Goal: Task Accomplishment & Management: Use online tool/utility

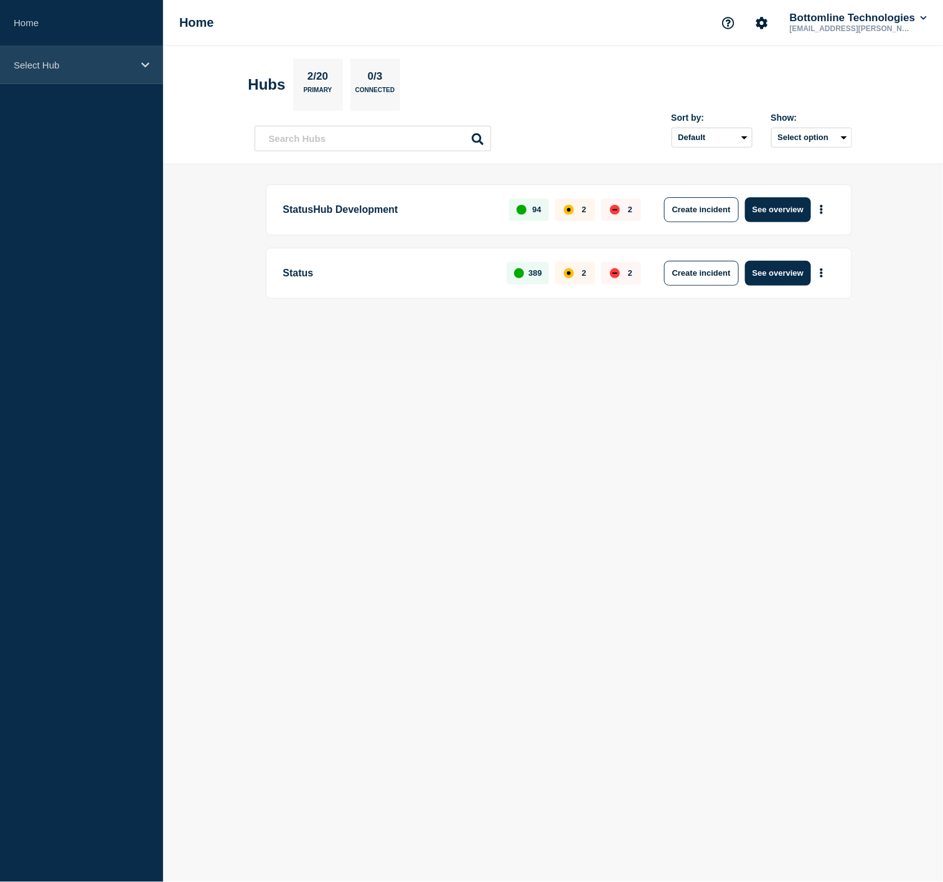
click at [101, 61] on p "Select Hub" at bounding box center [74, 65] width 120 height 11
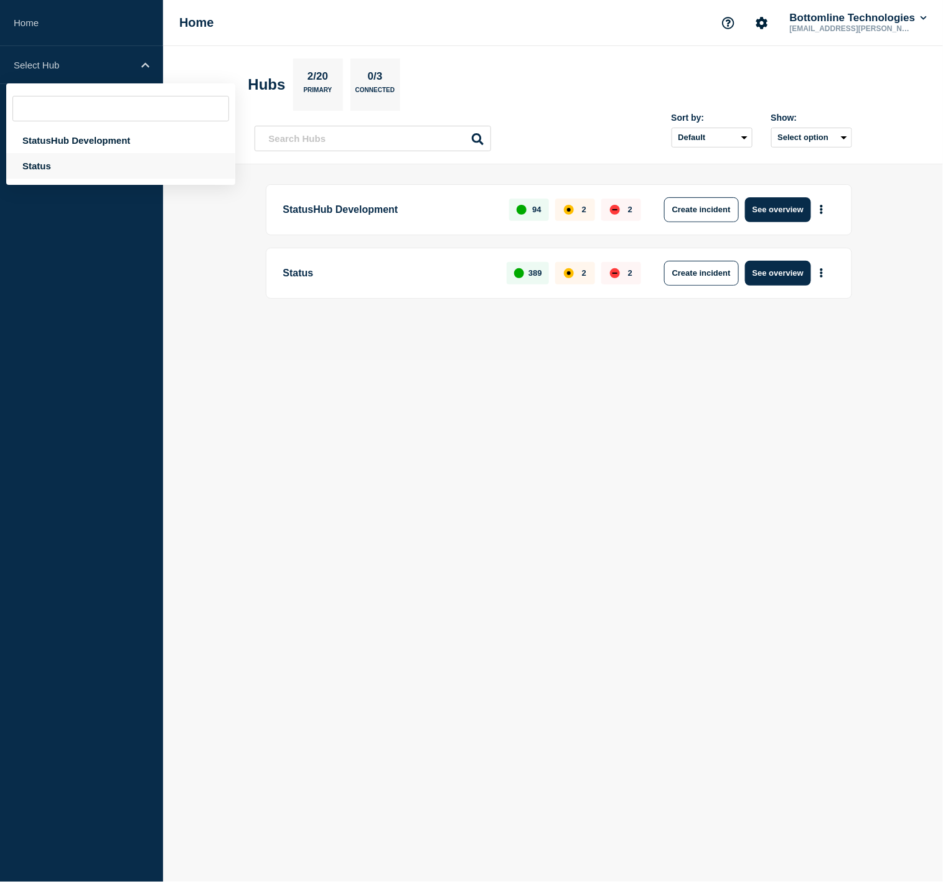
click at [73, 159] on div "Status" at bounding box center [120, 166] width 229 height 26
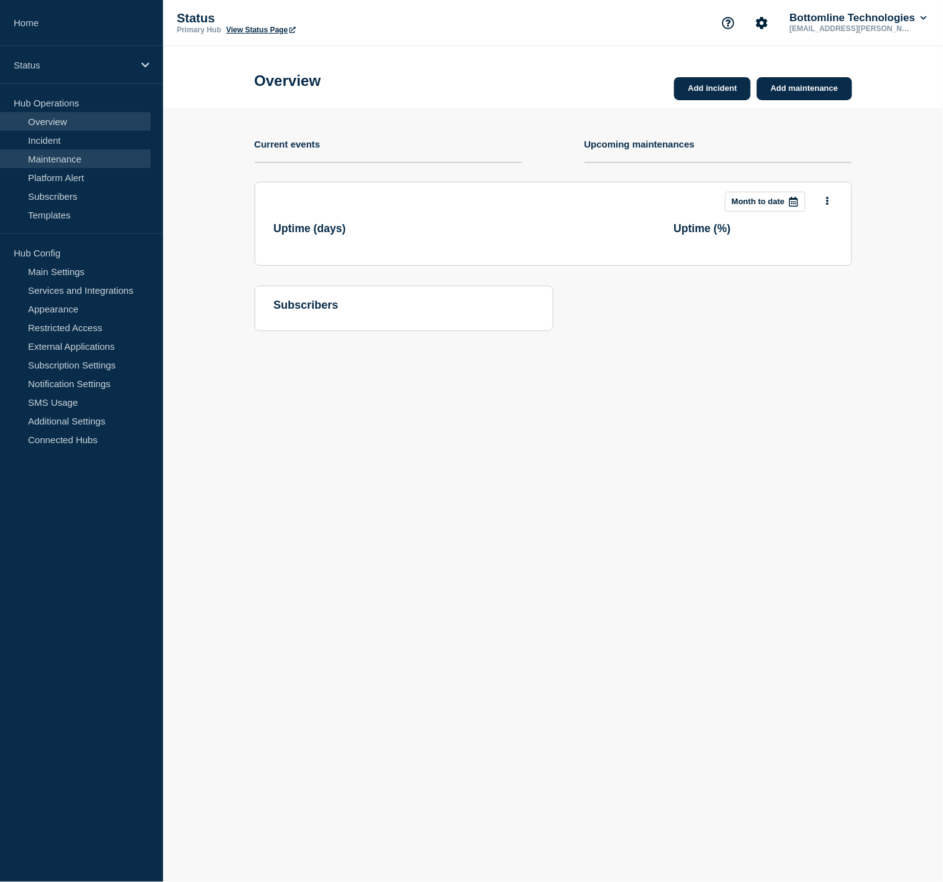
click at [75, 157] on link "Maintenance" at bounding box center [75, 158] width 151 height 19
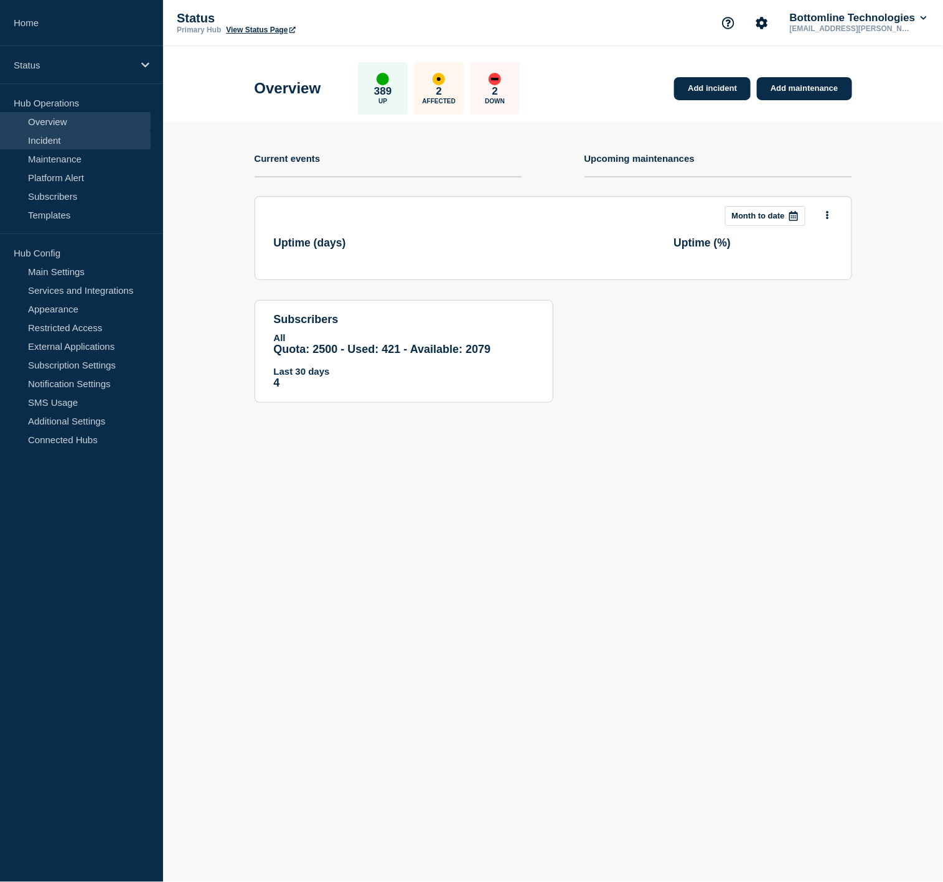
click at [77, 137] on link "Incident" at bounding box center [75, 140] width 151 height 19
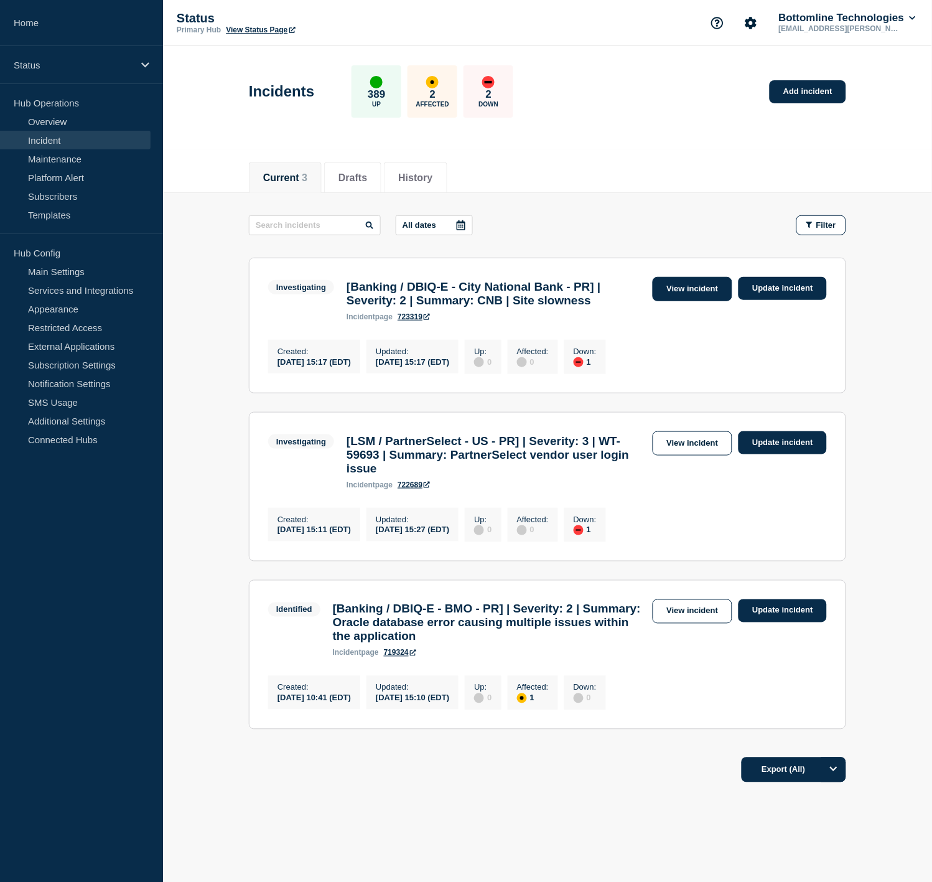
click at [682, 288] on link "View incident" at bounding box center [693, 289] width 80 height 24
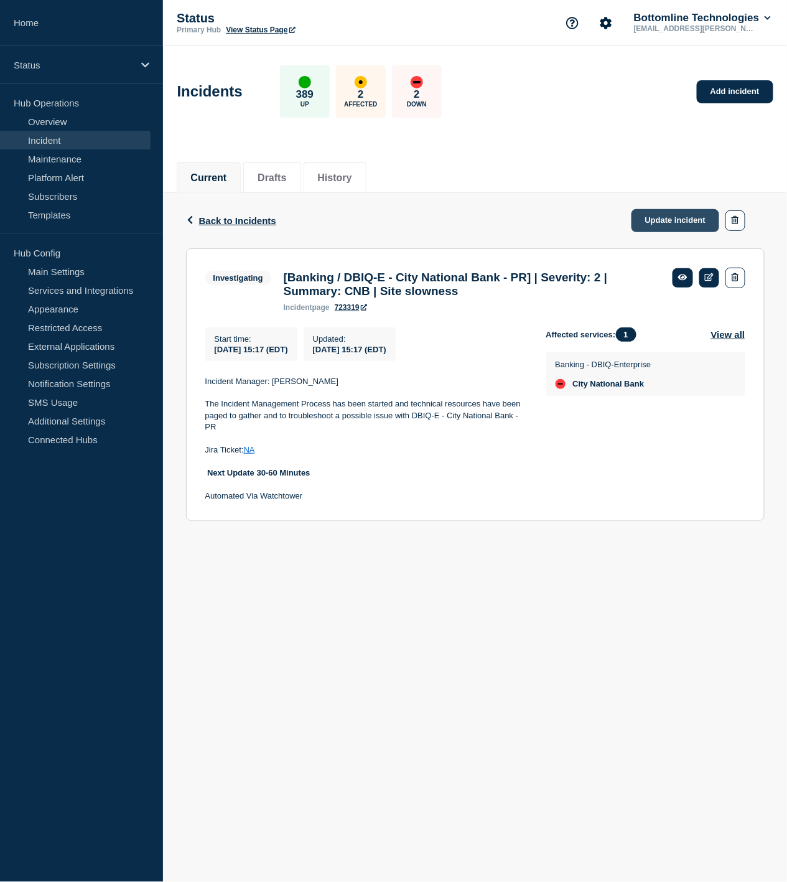
click at [682, 212] on link "Update incident" at bounding box center [676, 220] width 88 height 23
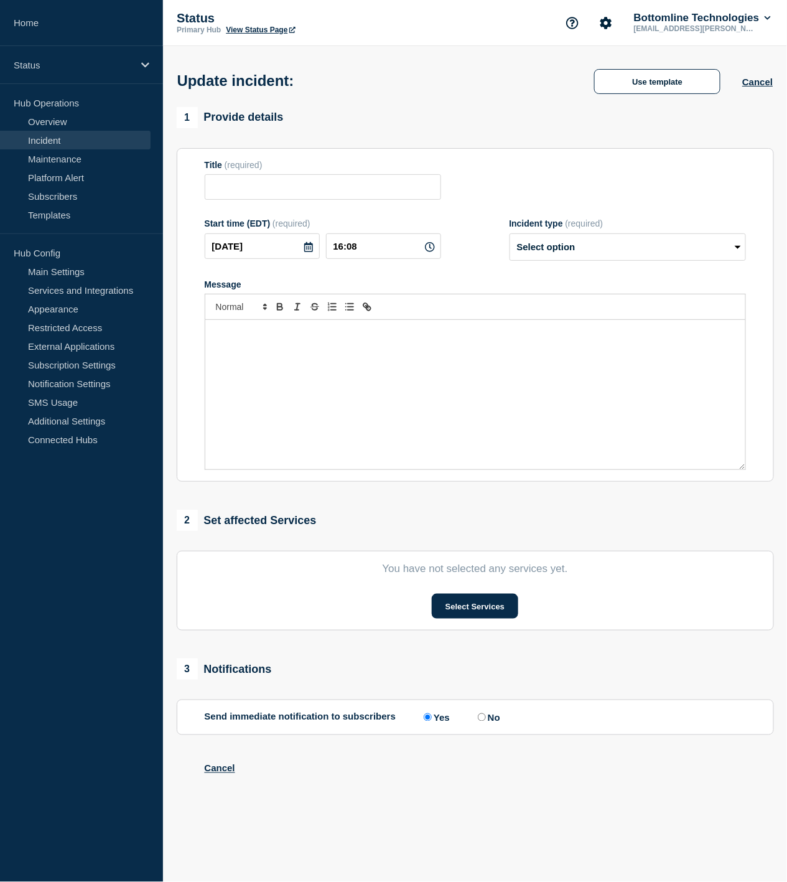
type input "[Banking / DBIQ-E - City National Bank - PR] | Severity: 2 | Summary: CNB | Sit…"
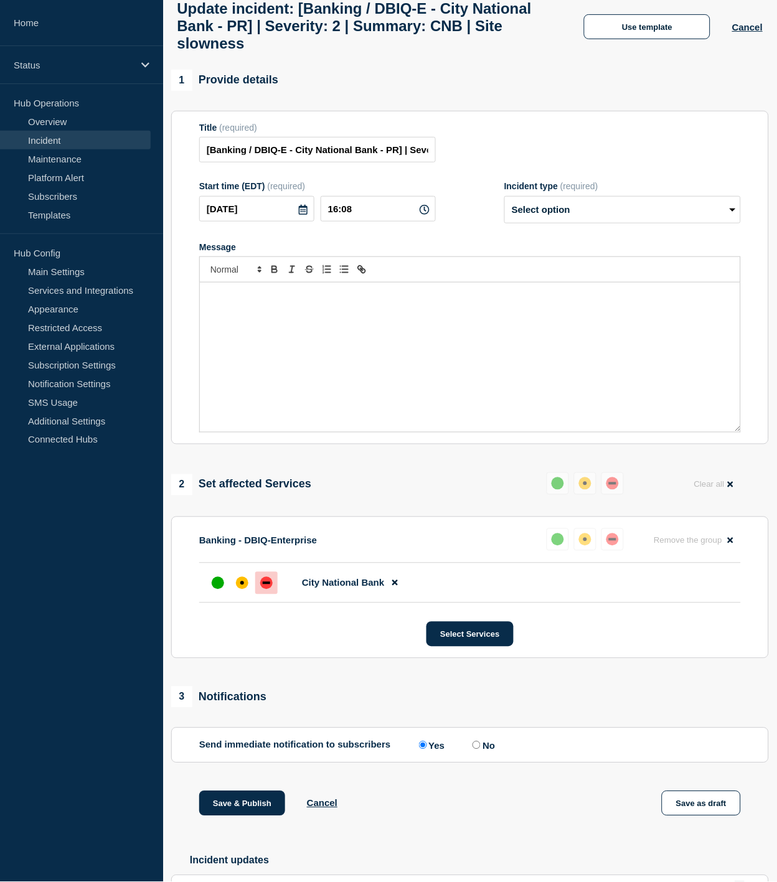
scroll to position [172, 0]
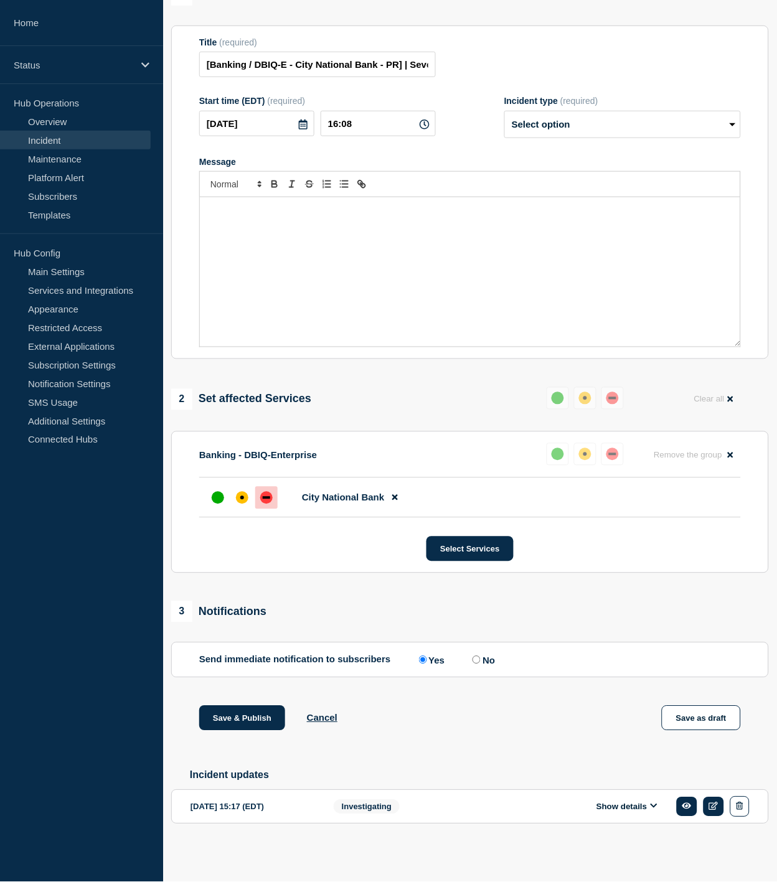
click at [632, 805] on button "Show details" at bounding box center [627, 807] width 68 height 11
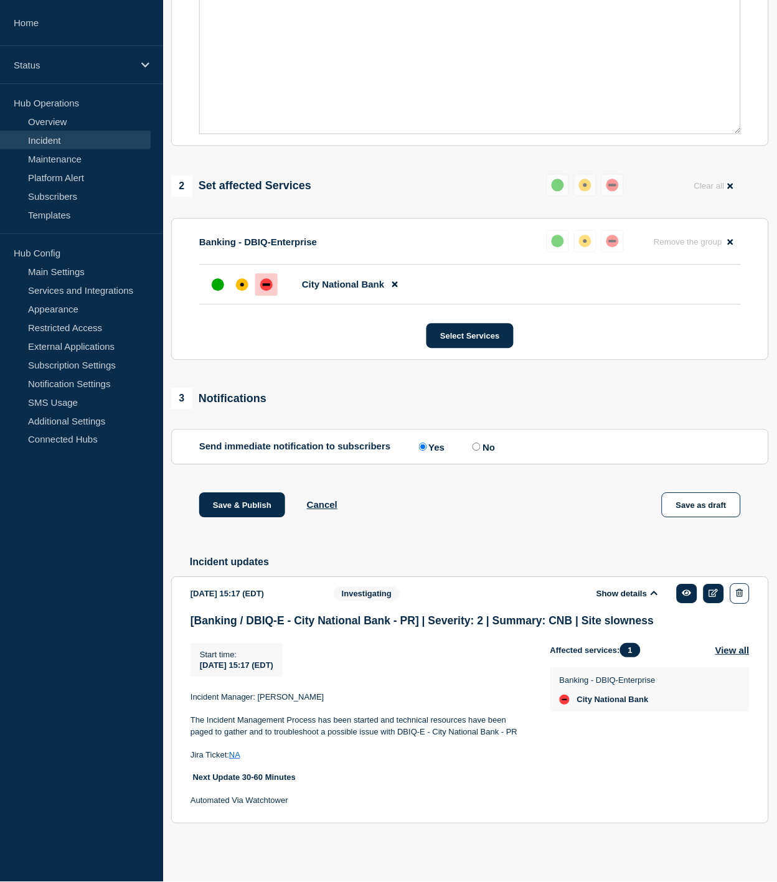
scroll to position [0, 0]
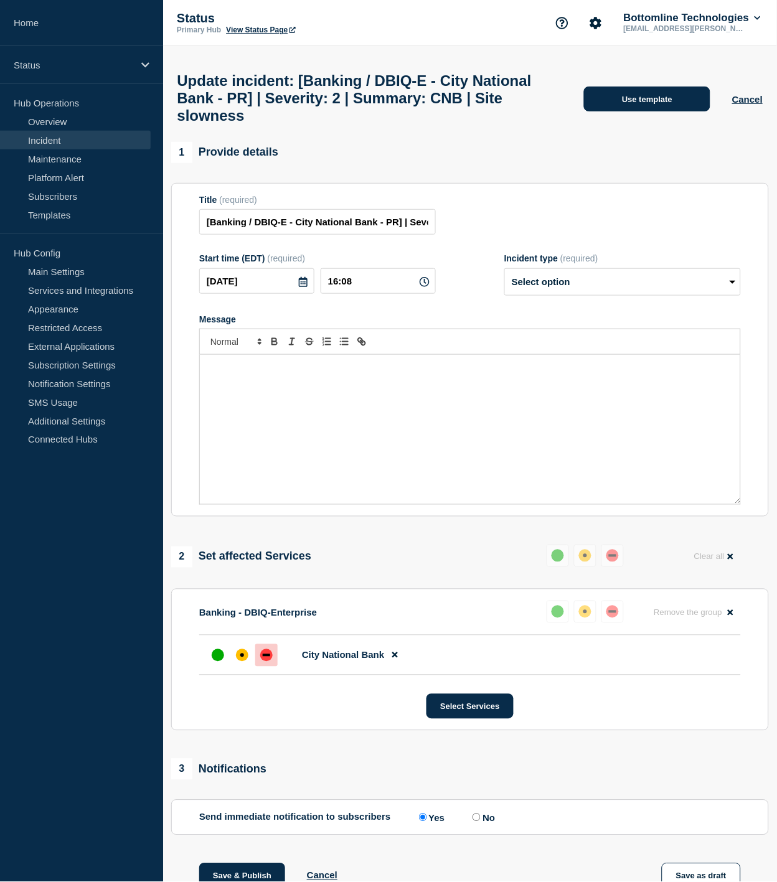
click at [644, 95] on button "Use template" at bounding box center [647, 99] width 126 height 25
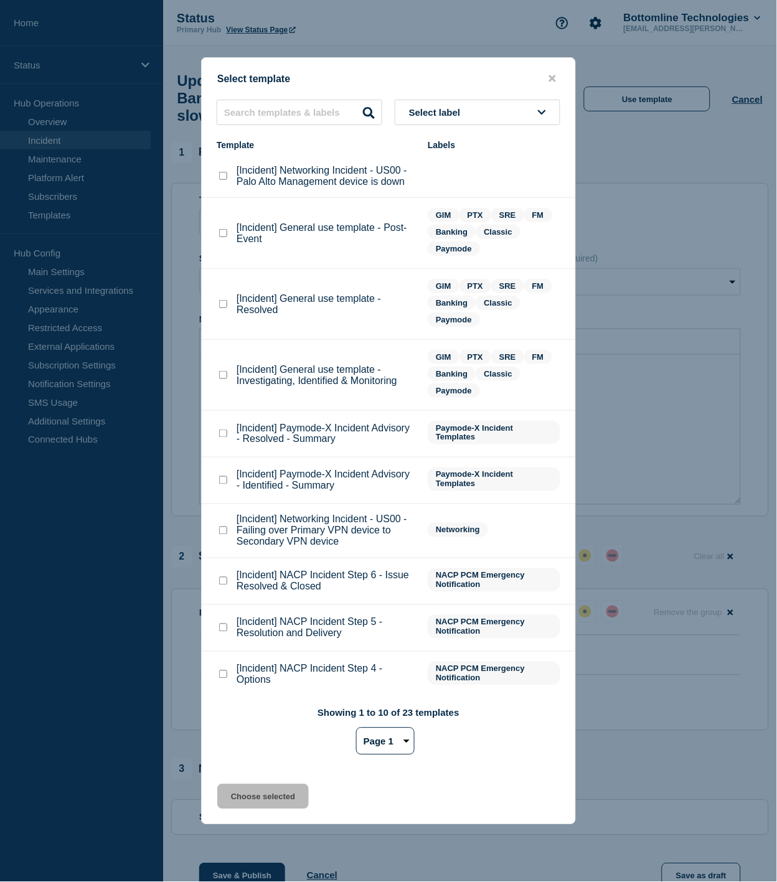
click at [226, 375] on checkbox"] "[Incident] General use template - Investigating, Identified & Monitoring checkb…" at bounding box center [223, 375] width 8 height 8
checkbox checkbox"] "true"
click at [282, 792] on button "Choose selected" at bounding box center [262, 796] width 91 height 25
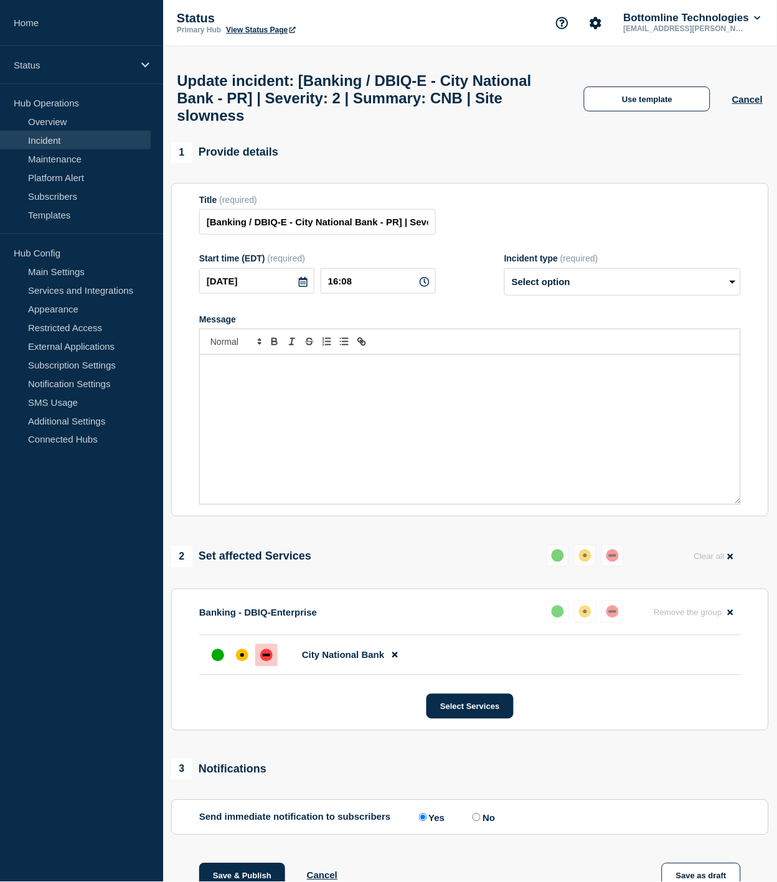
select select "investigating"
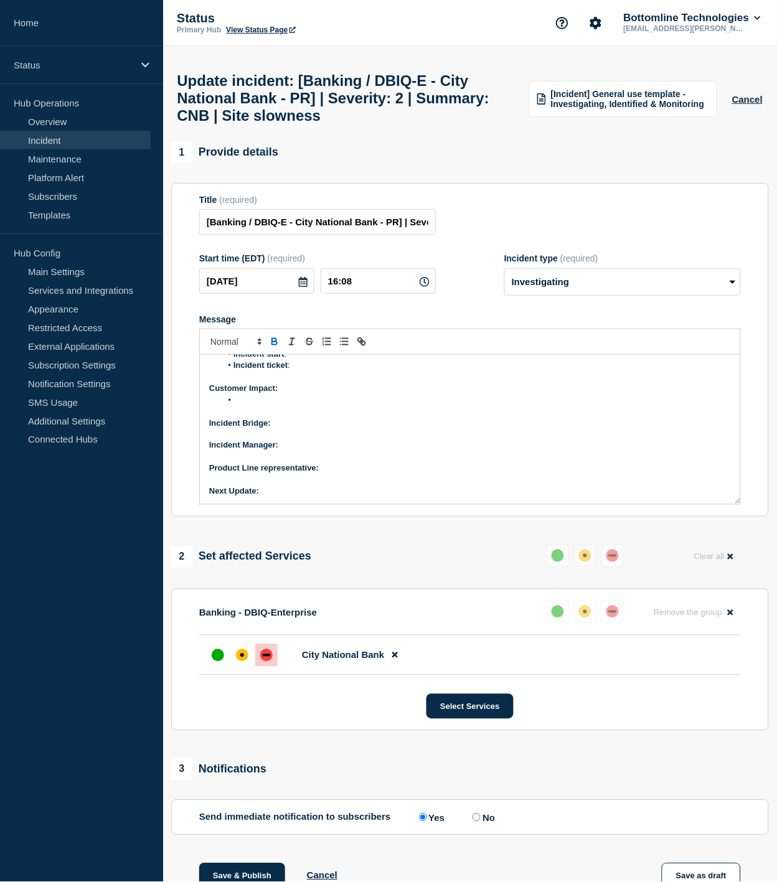
scroll to position [106, 0]
click at [285, 497] on p "Next Update:" at bounding box center [470, 490] width 522 height 11
click at [330, 474] on p "Product Line representative:" at bounding box center [470, 467] width 522 height 11
click at [308, 451] on p "Incident Manager:" at bounding box center [470, 444] width 522 height 11
click at [307, 428] on p "Incident Bridge:" at bounding box center [470, 422] width 522 height 11
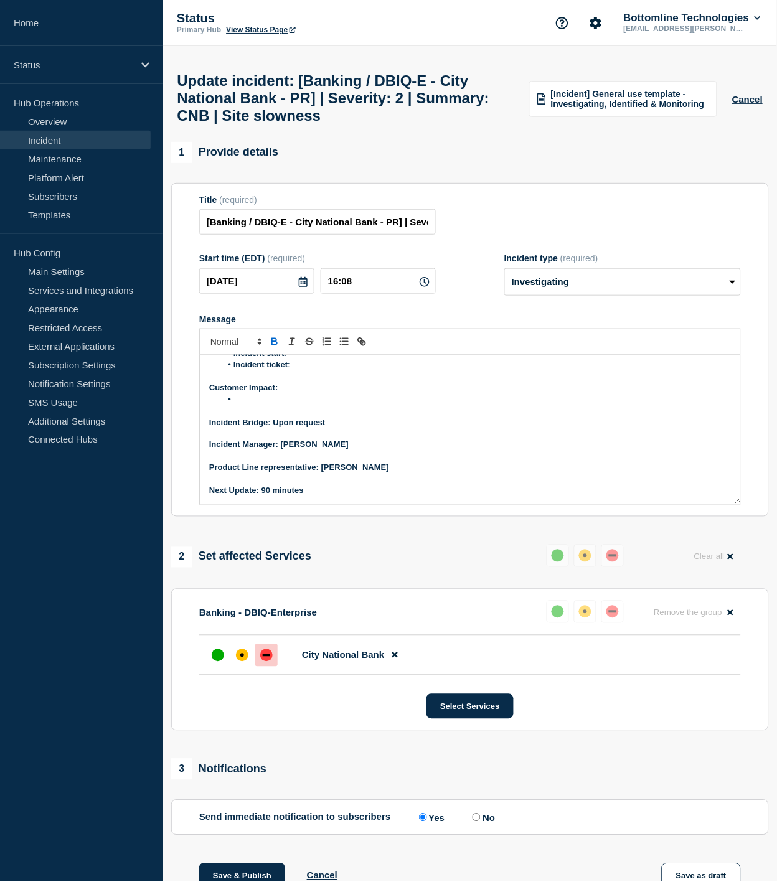
drag, startPoint x: 338, startPoint y: 432, endPoint x: 274, endPoint y: 431, distance: 63.5
click at [274, 428] on p "Incident Bridge: Upon request" at bounding box center [470, 422] width 522 height 11
click at [274, 342] on icon "Toggle bold text" at bounding box center [274, 340] width 4 height 3
drag, startPoint x: 332, startPoint y: 457, endPoint x: 281, endPoint y: 459, distance: 51.7
click at [281, 451] on p "Incident Manager: [PERSON_NAME]" at bounding box center [470, 444] width 522 height 11
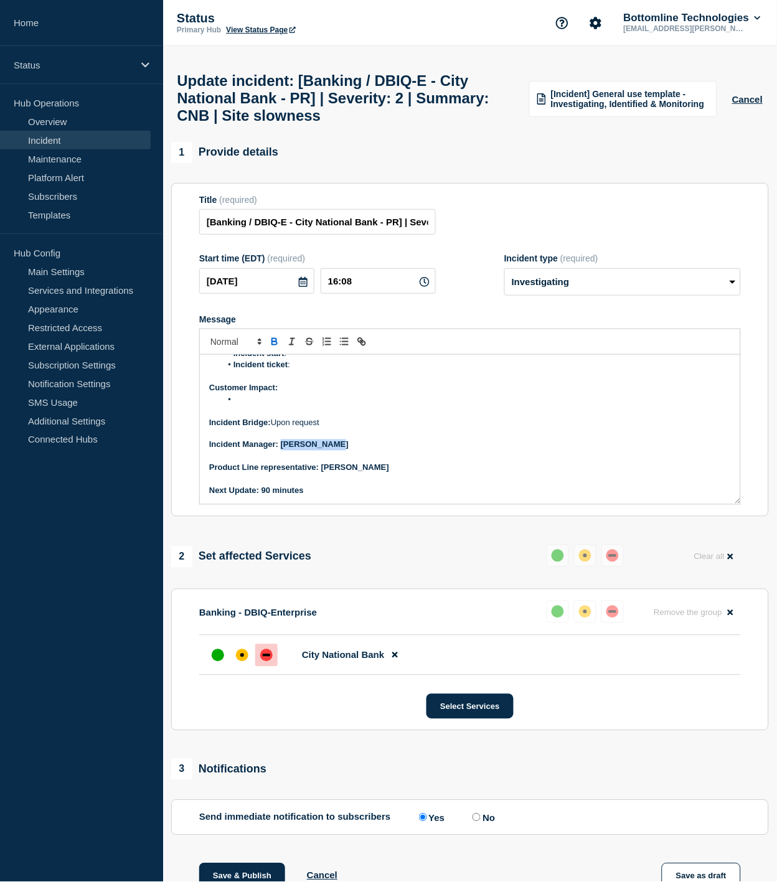
click at [273, 347] on icon "Toggle bold text" at bounding box center [274, 341] width 11 height 11
drag, startPoint x: 380, startPoint y: 481, endPoint x: 322, endPoint y: 407, distance: 93.6
click at [324, 474] on p "Product Line representative: [PERSON_NAME]" at bounding box center [470, 467] width 522 height 11
click at [274, 347] on icon "Toggle bold text" at bounding box center [274, 341] width 11 height 11
click at [317, 497] on p "Next Update: 90 minutes" at bounding box center [470, 490] width 522 height 11
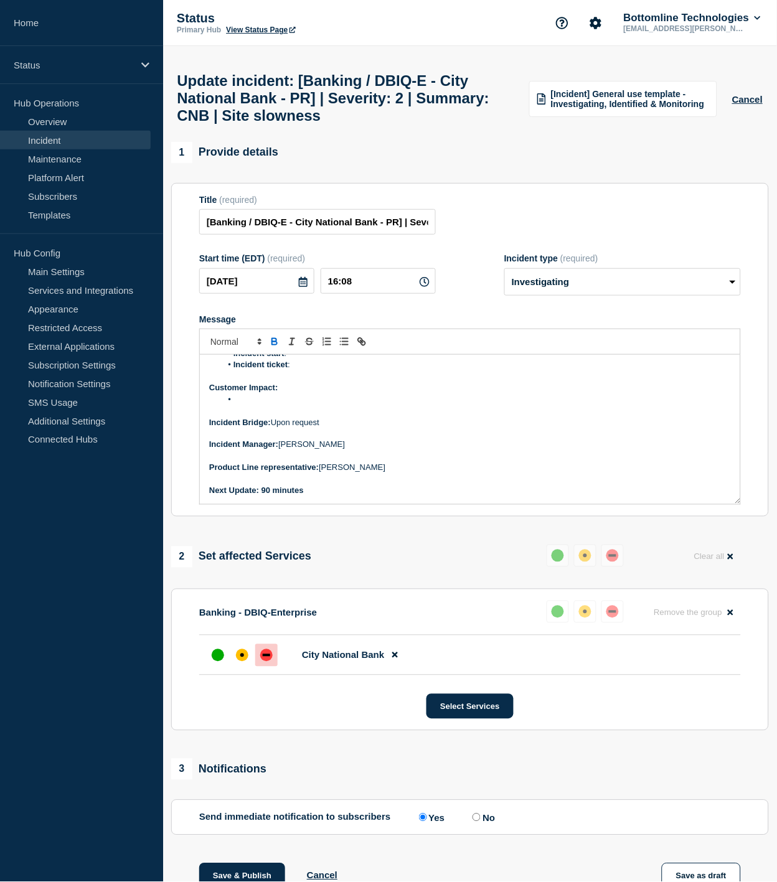
drag, startPoint x: 314, startPoint y: 502, endPoint x: 314, endPoint y: 383, distance: 118.9
click at [263, 497] on p "Next Update: 90 minutes" at bounding box center [470, 490] width 522 height 11
click at [272, 342] on icon "Toggle bold text" at bounding box center [274, 340] width 4 height 3
click at [259, 416] on p "Message" at bounding box center [470, 410] width 522 height 11
click at [270, 405] on li "Message" at bounding box center [477, 399] width 510 height 11
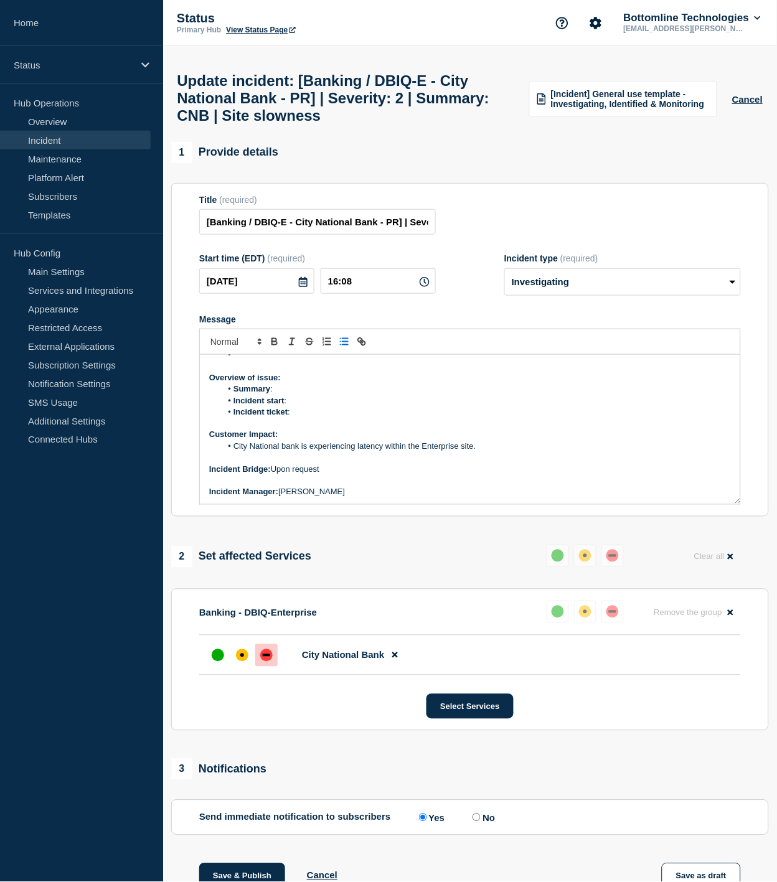
scroll to position [37, 0]
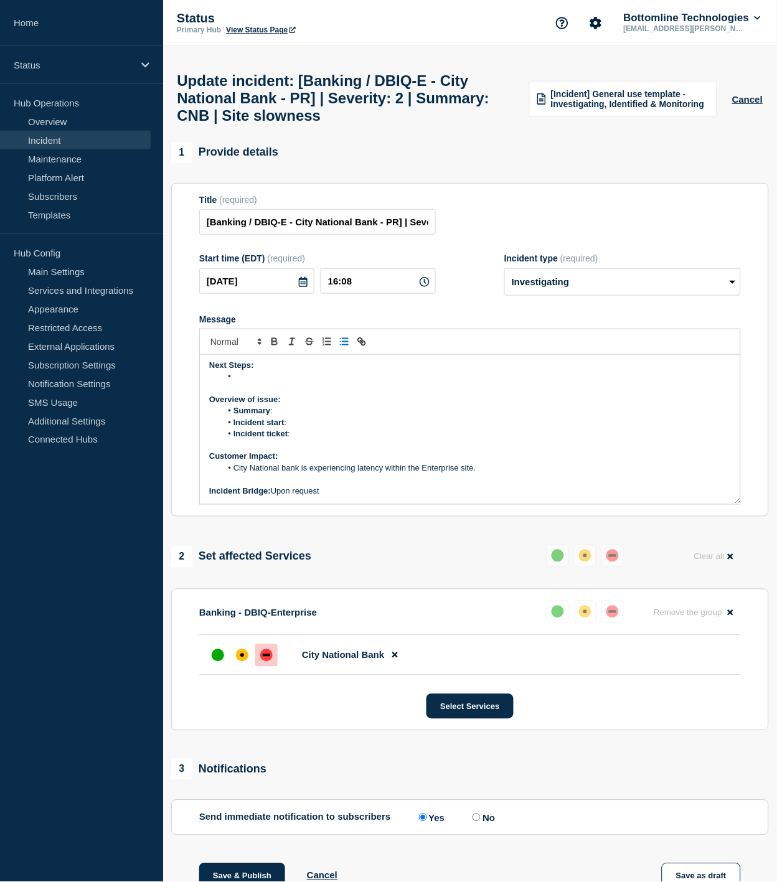
click at [321, 439] on li "Incident ticket :" at bounding box center [477, 433] width 510 height 11
drag, startPoint x: 328, startPoint y: 449, endPoint x: 293, endPoint y: 446, distance: 34.9
click at [289, 439] on li "Incident ticket :WT-59736" at bounding box center [477, 433] width 510 height 11
click at [359, 342] on icon "Toggle link" at bounding box center [360, 340] width 4 height 4
paste input "[URL][DOMAIN_NAME]"
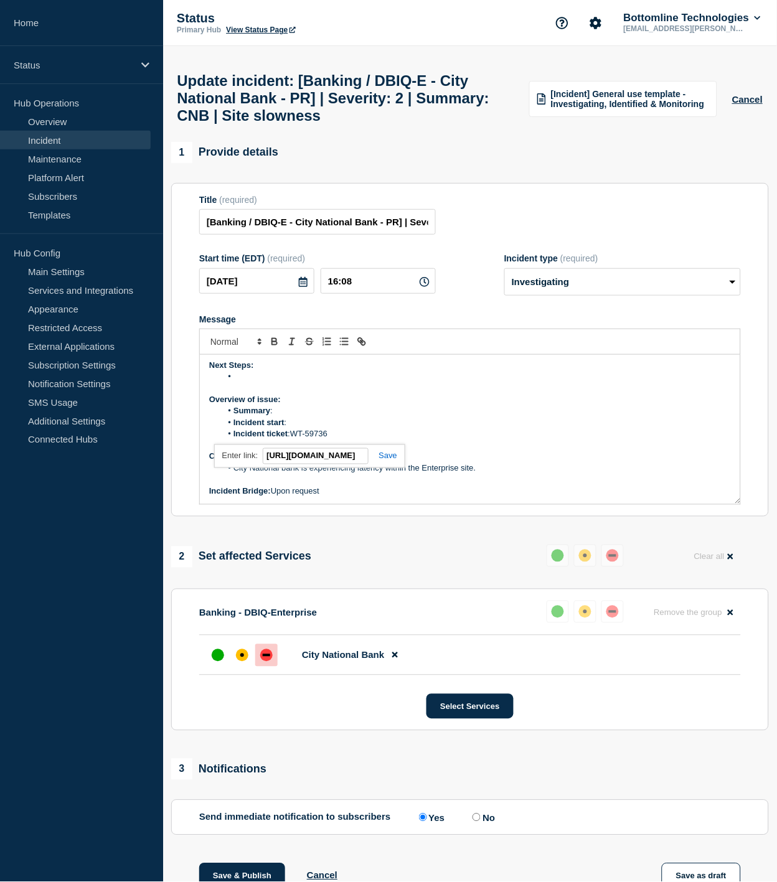
scroll to position [0, 73]
type input "[URL][DOMAIN_NAME]"
click at [388, 461] on link at bounding box center [382, 455] width 29 height 9
click at [322, 428] on li "Incident start :" at bounding box center [477, 422] width 510 height 11
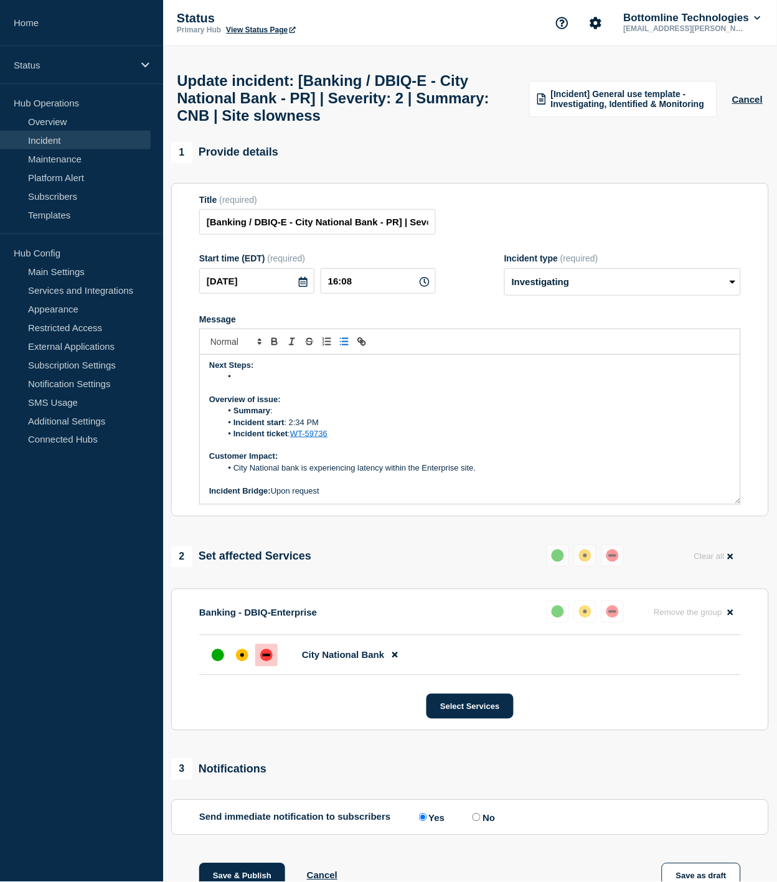
click at [321, 416] on li "Summary :" at bounding box center [477, 410] width 510 height 11
click at [316, 416] on li "Summary :" at bounding box center [477, 410] width 510 height 11
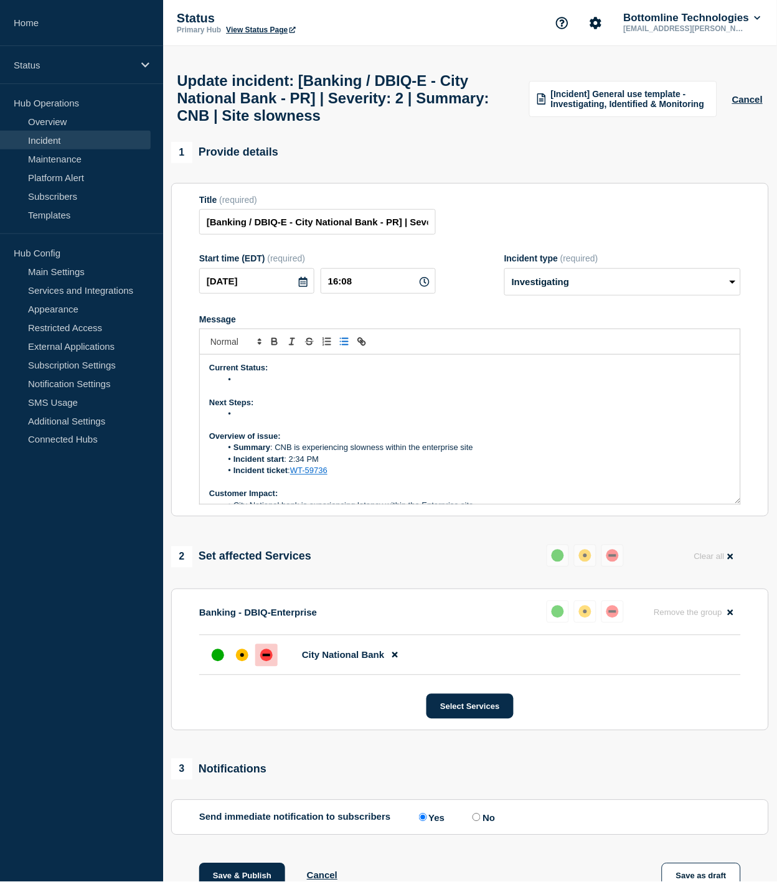
click at [262, 385] on li "Message" at bounding box center [477, 379] width 510 height 11
click at [261, 419] on li "Message" at bounding box center [477, 413] width 510 height 11
click at [300, 396] on p "Message" at bounding box center [470, 390] width 522 height 11
click at [270, 385] on li "L2" at bounding box center [477, 379] width 510 height 11
click at [564, 419] on li "Bottomline is investigating a change made over the weekend with City National B…" at bounding box center [477, 413] width 510 height 11
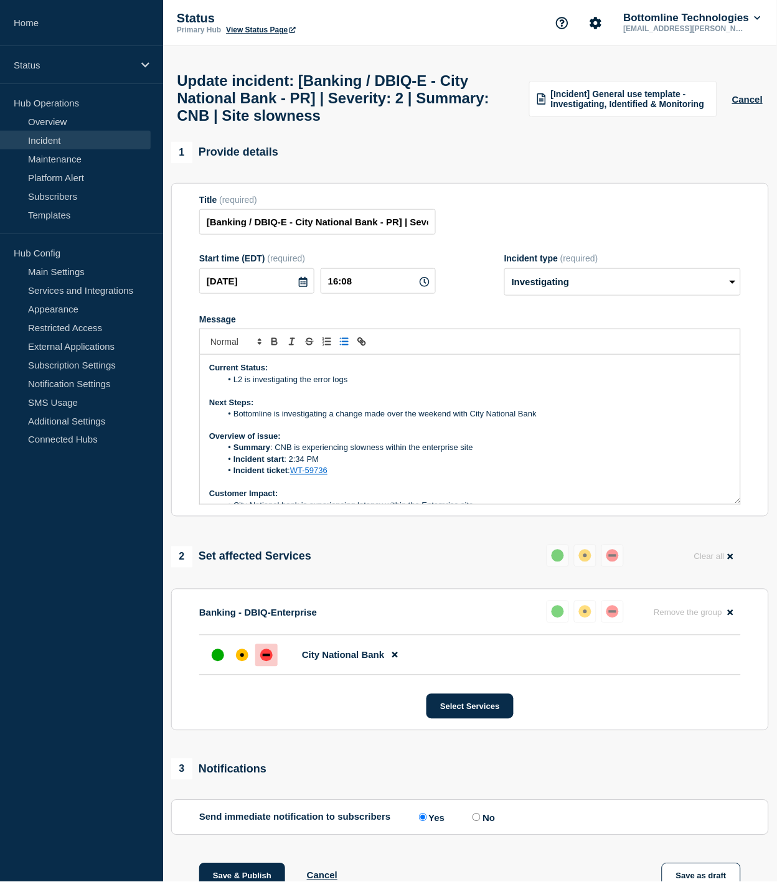
drag, startPoint x: 552, startPoint y: 424, endPoint x: 182, endPoint y: 373, distance: 373.7
click at [182, 373] on section "Title (required) [Banking / DBIQ-E - City National Bank - PR] | Severity: 2 | S…" at bounding box center [470, 350] width 598 height 334
copy div "Current Status: L2 is investigating the error logs Next Steps: Bottomline is in…"
click at [582, 419] on li "Bottomline is investigating a change made over the weekend with City National B…" at bounding box center [477, 413] width 510 height 11
drag, startPoint x: 545, startPoint y: 423, endPoint x: 275, endPoint y: 421, distance: 270.1
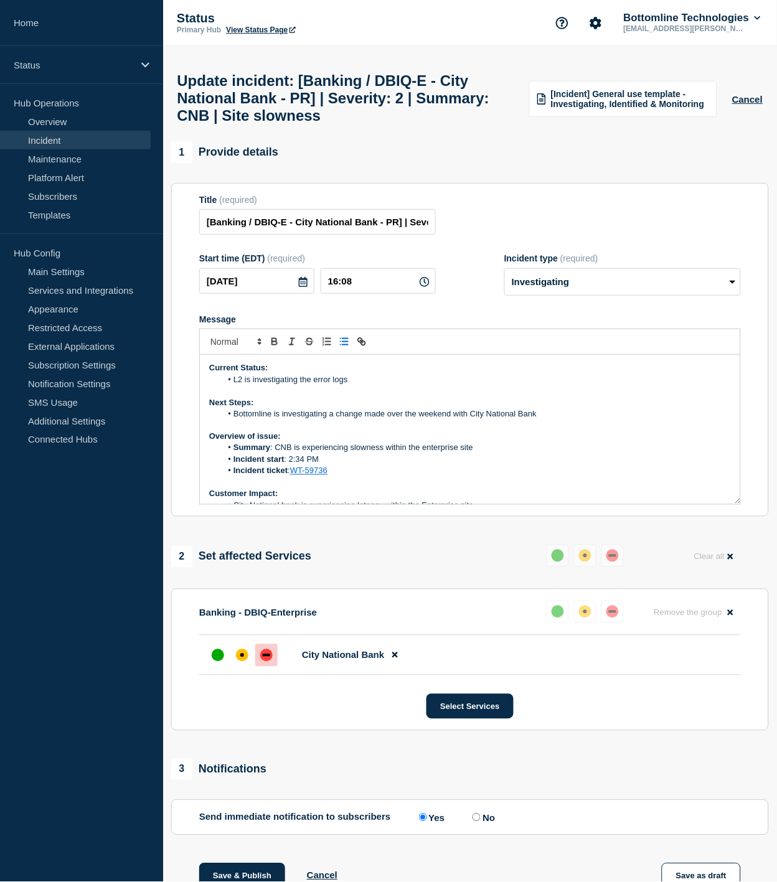
click at [275, 419] on li "Bottomline is investigating a change made over the weekend with City National B…" at bounding box center [477, 413] width 510 height 11
click at [362, 384] on li "L2 is investigating the error logs" at bounding box center [477, 379] width 510 height 11
click at [310, 385] on li "L2 is investigating the error logs" at bounding box center [477, 379] width 510 height 11
click at [353, 385] on li "L2 is investigating error logs" at bounding box center [477, 379] width 510 height 11
click at [465, 419] on li "Bottomline has requested logs from City National bank to review." at bounding box center [477, 413] width 510 height 11
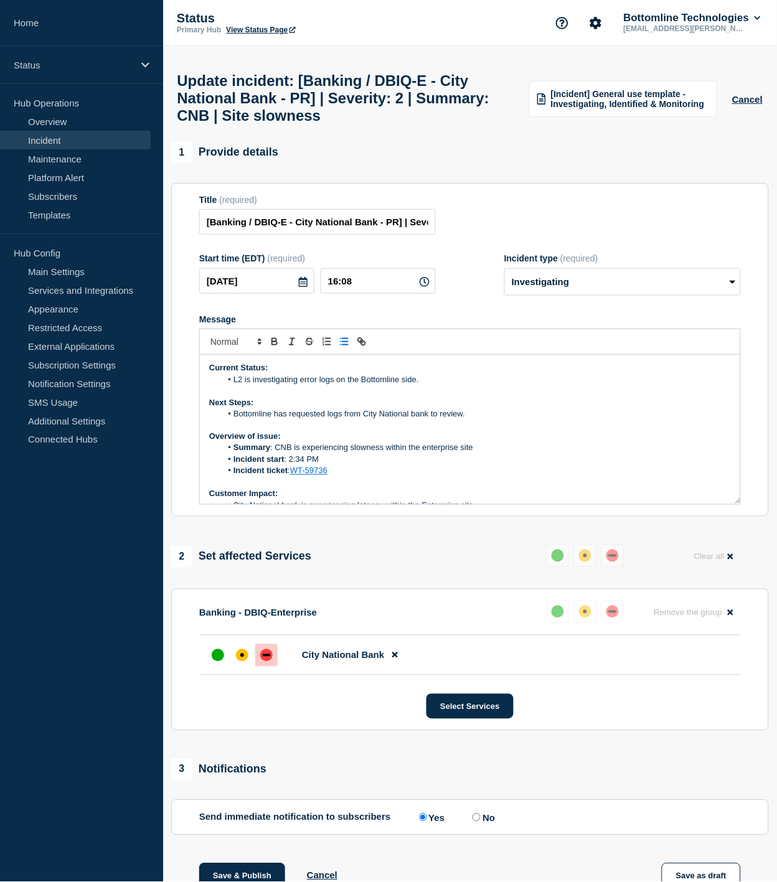
click at [436, 419] on li "Bottomline has requested logs from City National bank to review." at bounding box center [477, 413] width 510 height 11
drag, startPoint x: 477, startPoint y: 421, endPoint x: 206, endPoint y: 367, distance: 276.1
click at [206, 367] on div "Current Status: L2 is investigating error logs on the Bottomline side. Next Ste…" at bounding box center [470, 429] width 540 height 149
copy div "Current Status: L2 is investigating error logs on the Bottomline side. Next Ste…"
click at [512, 419] on li "Bottomline has requested logs from City National bank for review." at bounding box center [477, 413] width 510 height 11
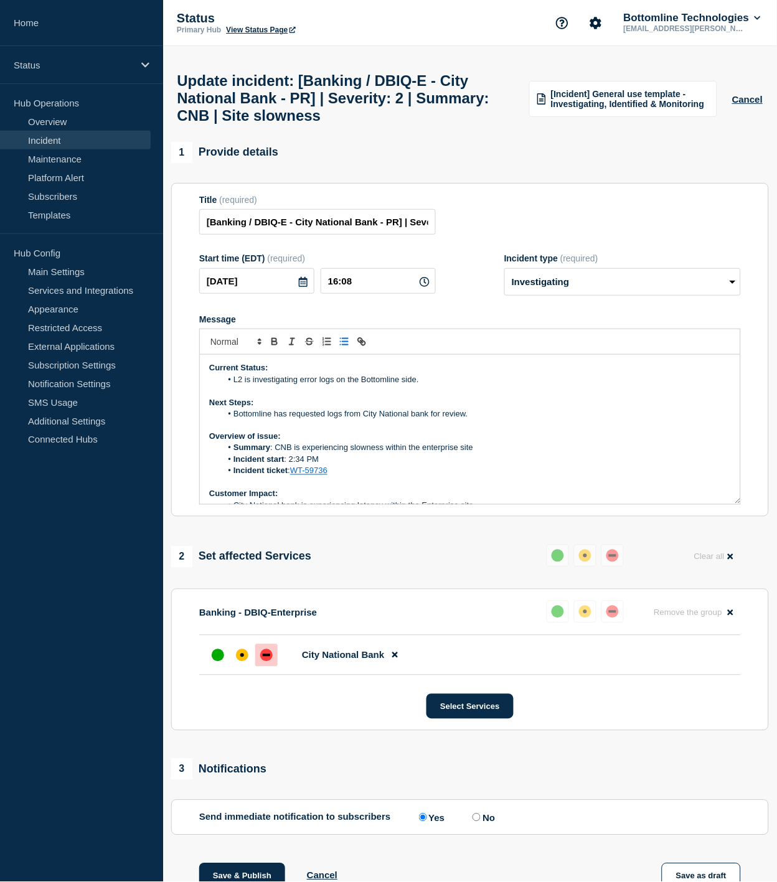
drag, startPoint x: 486, startPoint y: 422, endPoint x: 201, endPoint y: 377, distance: 288.6
click at [201, 377] on div "Current Status: L2 is investigating error logs on the Bottomline side. Next Ste…" at bounding box center [470, 429] width 540 height 149
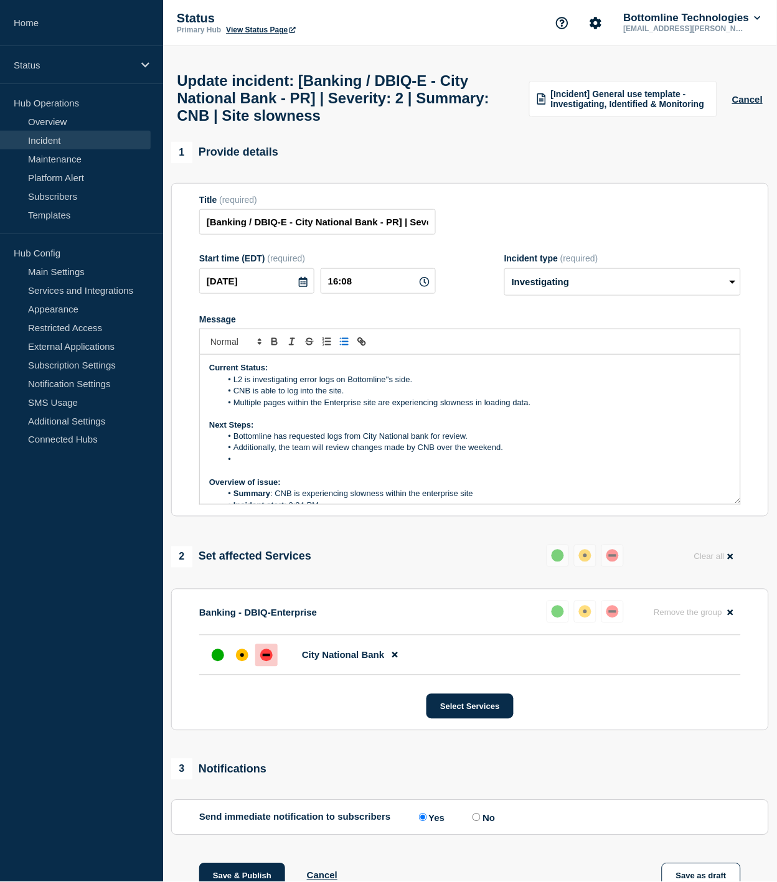
click at [546, 408] on li "Multiple pages within the Enterprise site are experiencing slowness in loading …" at bounding box center [477, 402] width 510 height 11
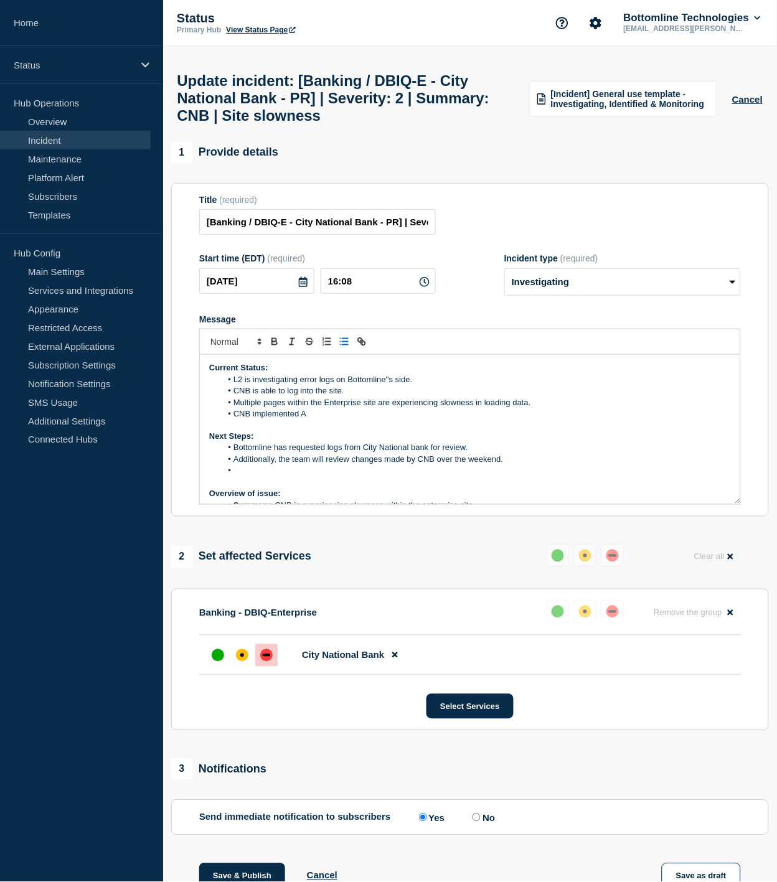
click at [344, 419] on li "CNB implemented A" at bounding box center [477, 413] width 510 height 11
click at [400, 419] on li "CNB implemented Akami over the weekend." at bounding box center [477, 413] width 510 height 11
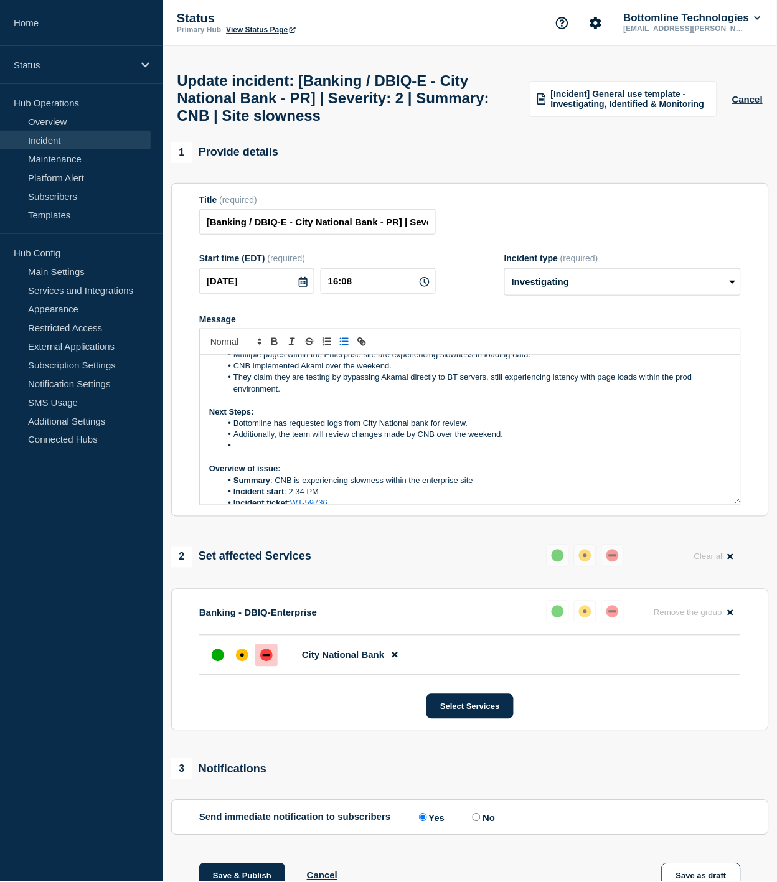
scroll to position [69, 0]
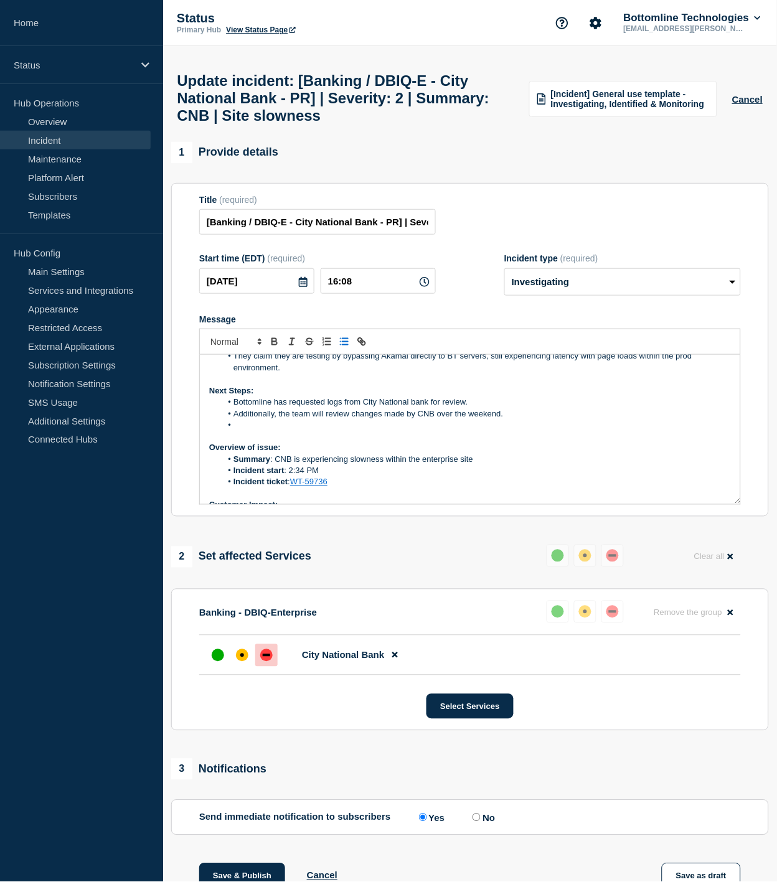
click at [382, 431] on li "Message" at bounding box center [477, 424] width 510 height 11
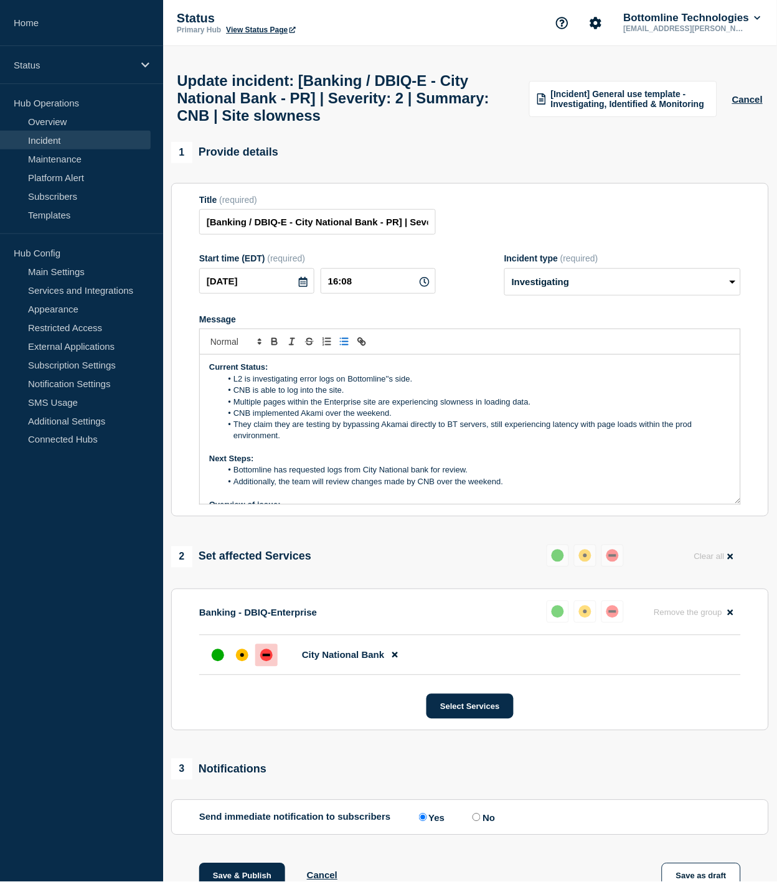
scroll to position [0, 0]
drag, startPoint x: 515, startPoint y: 490, endPoint x: 206, endPoint y: 382, distance: 327.7
click at [206, 382] on div "Current Status: L2 is investigating error logs on Bottomline''s side. CNB is ab…" at bounding box center [470, 429] width 540 height 149
copy div "Current Status: L2 is investigating error logs on Bottomline''s side. CNB is ab…"
click at [576, 477] on li "Bottomline has requested logs from City National bank for review." at bounding box center [477, 471] width 510 height 11
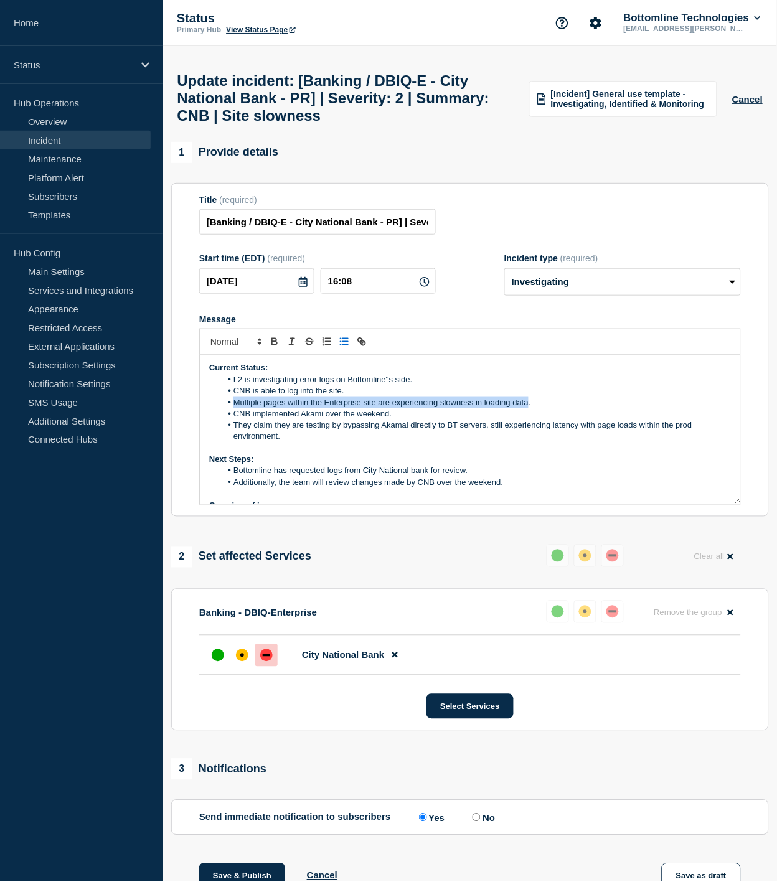
drag, startPoint x: 528, startPoint y: 412, endPoint x: 234, endPoint y: 412, distance: 293.8
click at [234, 408] on li "Multiple pages within the Enterprise site are experiencing slowness in loading …" at bounding box center [477, 402] width 510 height 11
click at [405, 419] on li "CNB implemented Akami over the weekend." at bounding box center [477, 413] width 510 height 11
click at [349, 396] on li "CNB is able to log into the site." at bounding box center [477, 390] width 510 height 11
click at [337, 443] on li "They claim they are testing by bypassing Akamai directly to BT servers, still e…" at bounding box center [477, 430] width 510 height 23
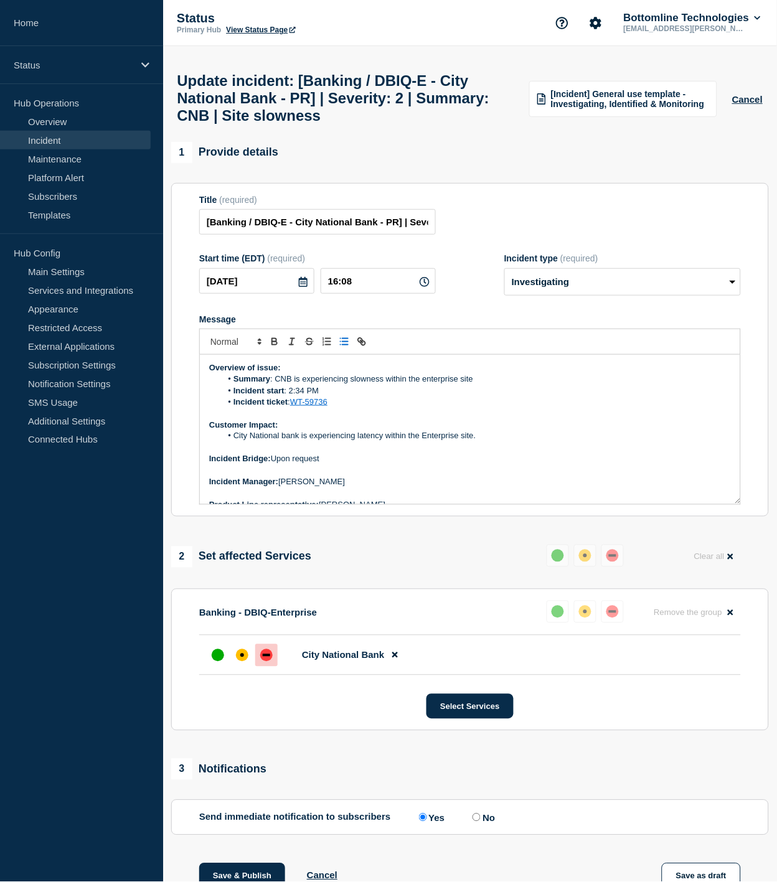
scroll to position [176, 0]
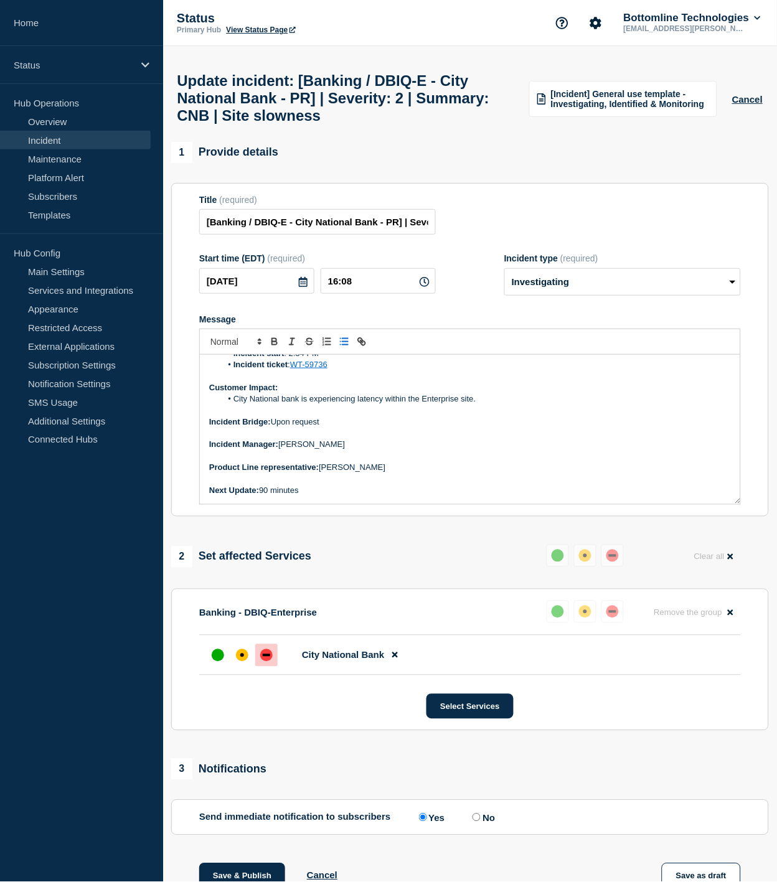
click at [332, 497] on p "Next Update: 90 minutes" at bounding box center [470, 490] width 522 height 11
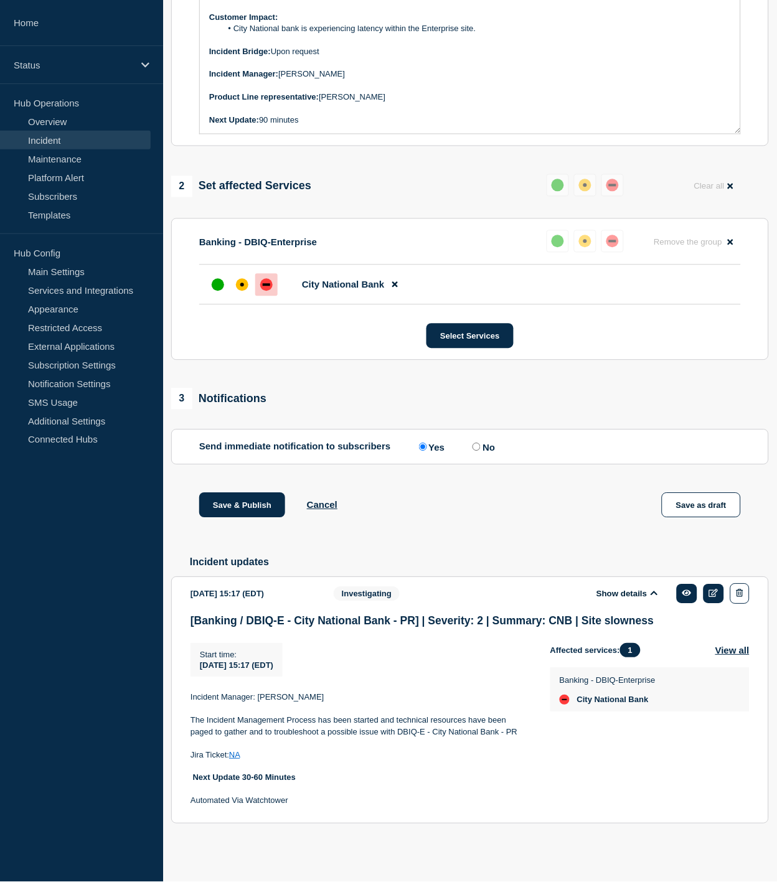
scroll to position [387, 0]
click at [258, 500] on button "Save & Publish" at bounding box center [242, 505] width 86 height 25
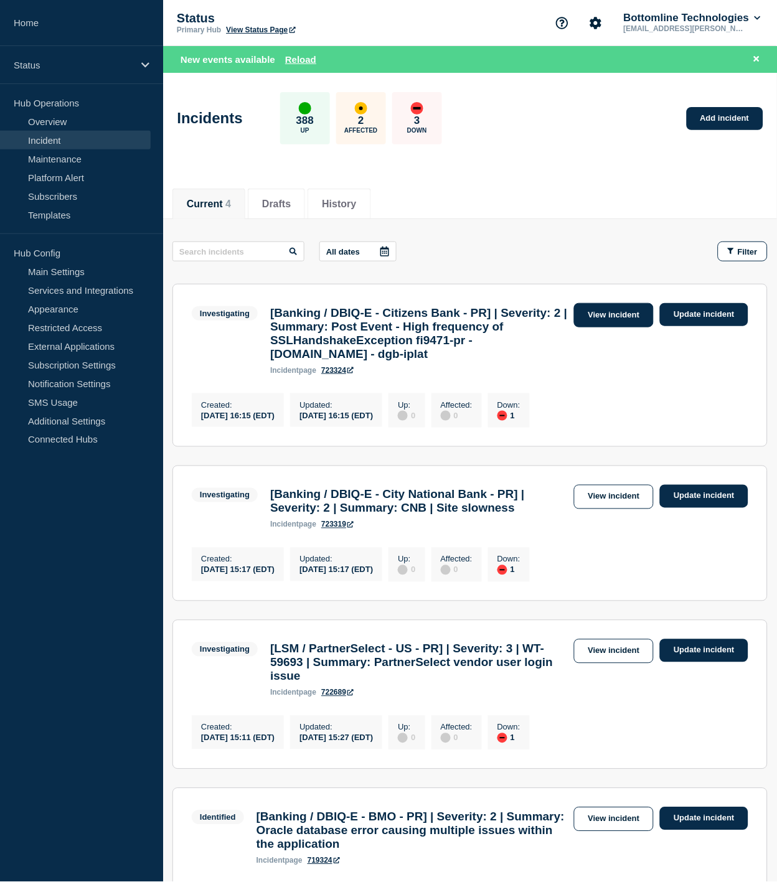
click at [607, 317] on link "View incident" at bounding box center [614, 315] width 80 height 24
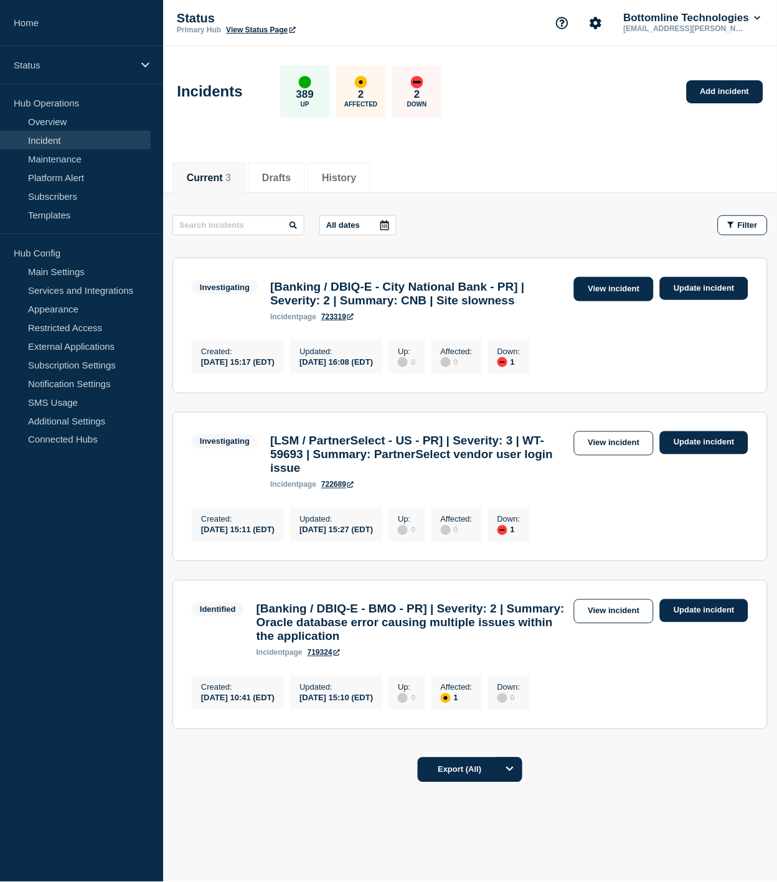
click at [610, 293] on link "View incident" at bounding box center [614, 289] width 80 height 24
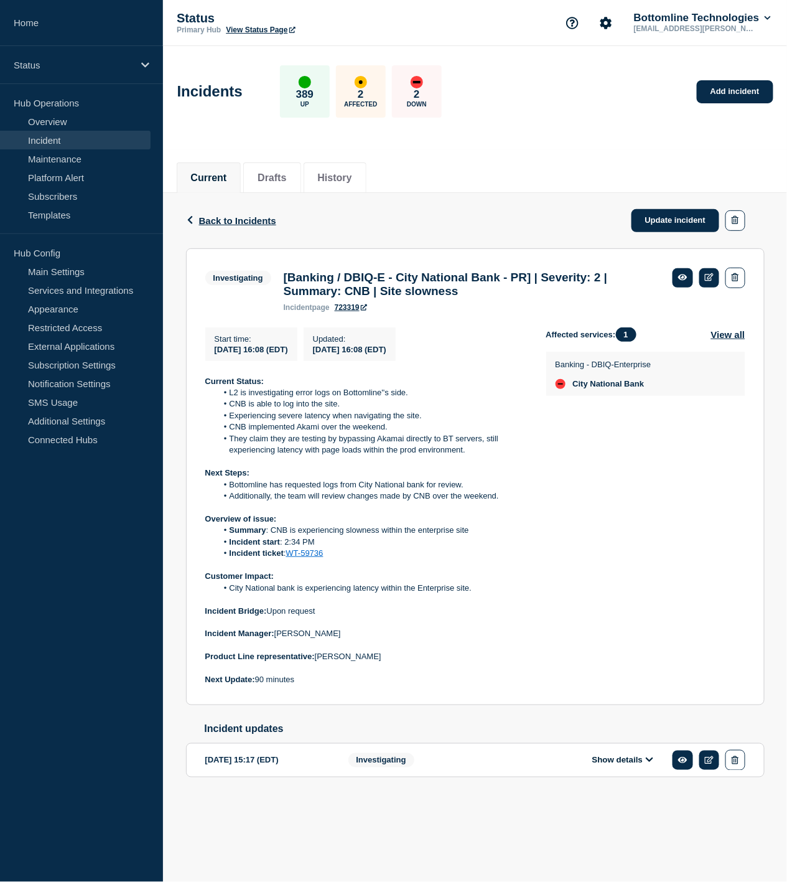
click at [449, 207] on div "Back Back to Incidents Update incident" at bounding box center [475, 220] width 579 height 55
